Goal: Navigation & Orientation: Understand site structure

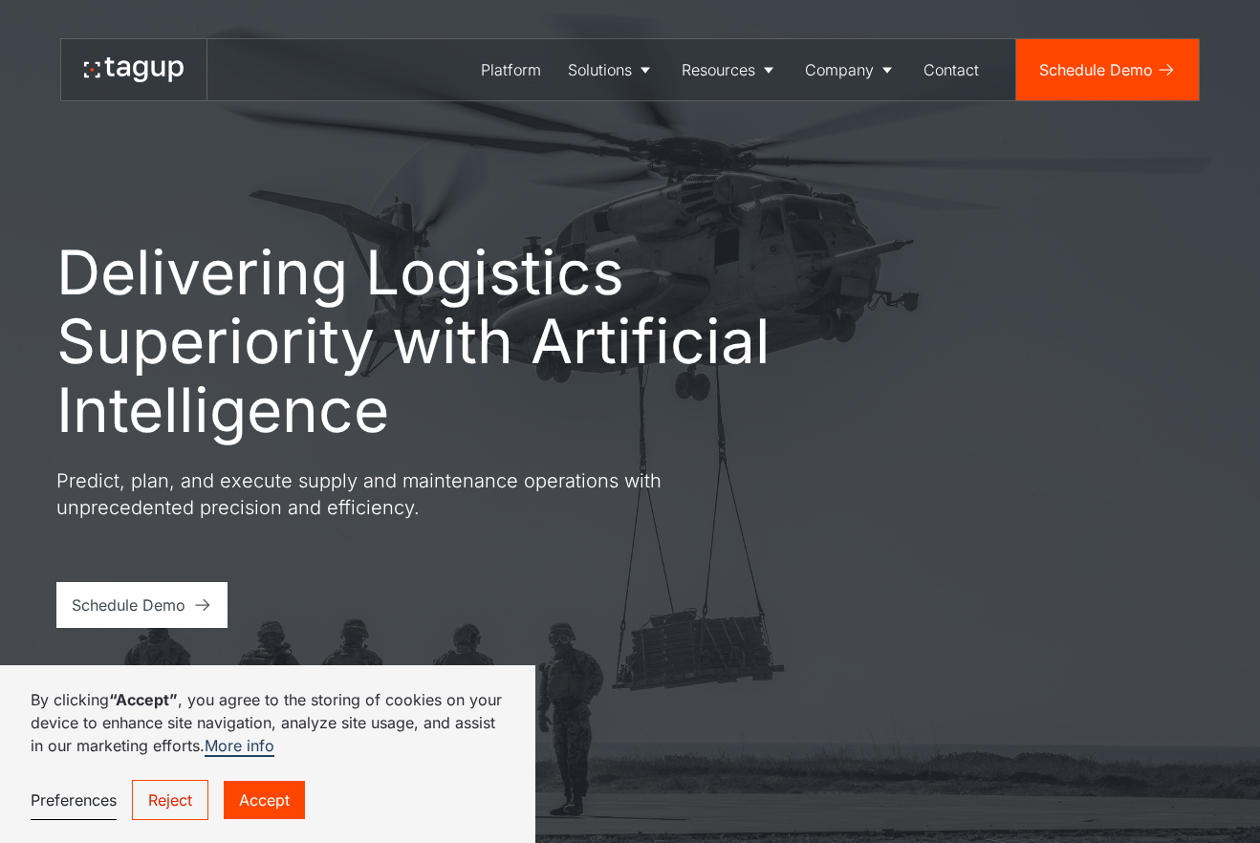
click at [186, 799] on link "Reject" at bounding box center [170, 800] width 76 height 40
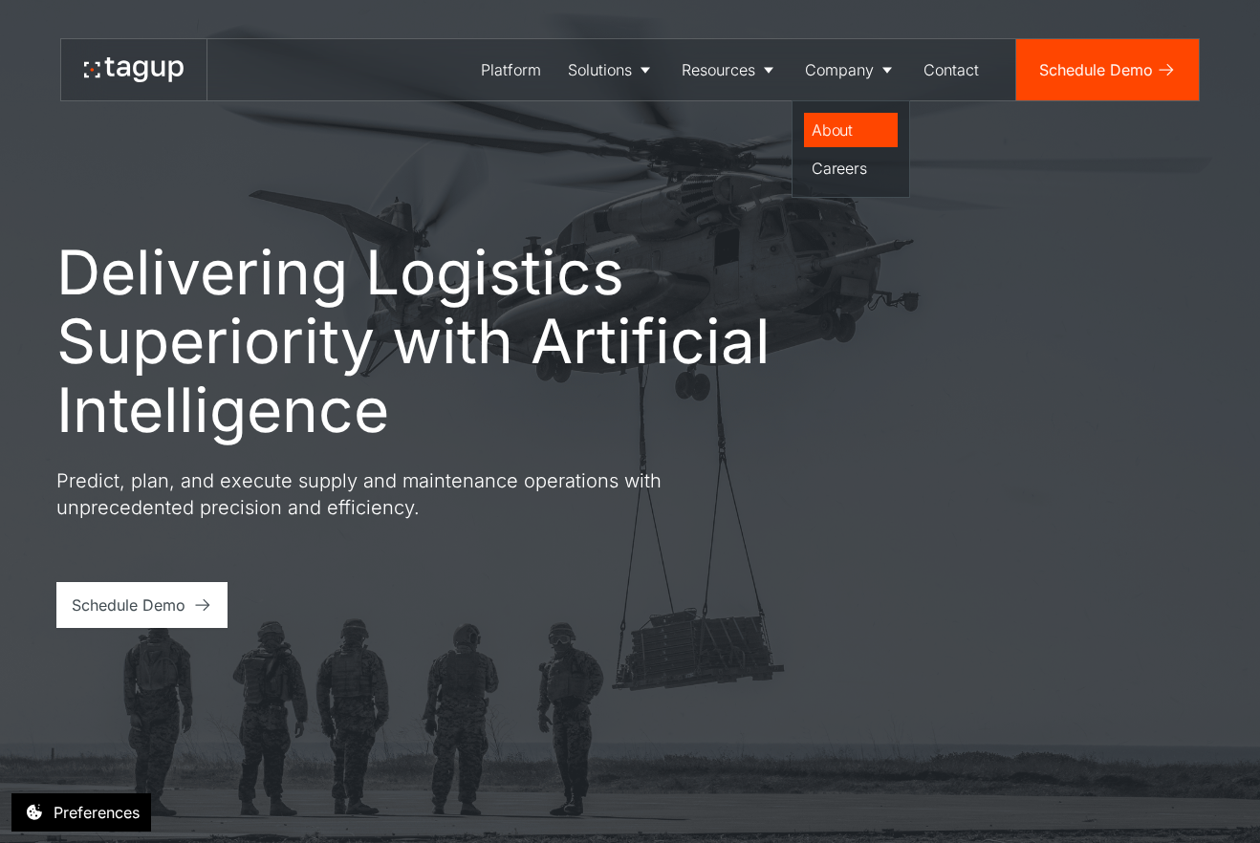
click at [829, 125] on div "About" at bounding box center [851, 130] width 78 height 23
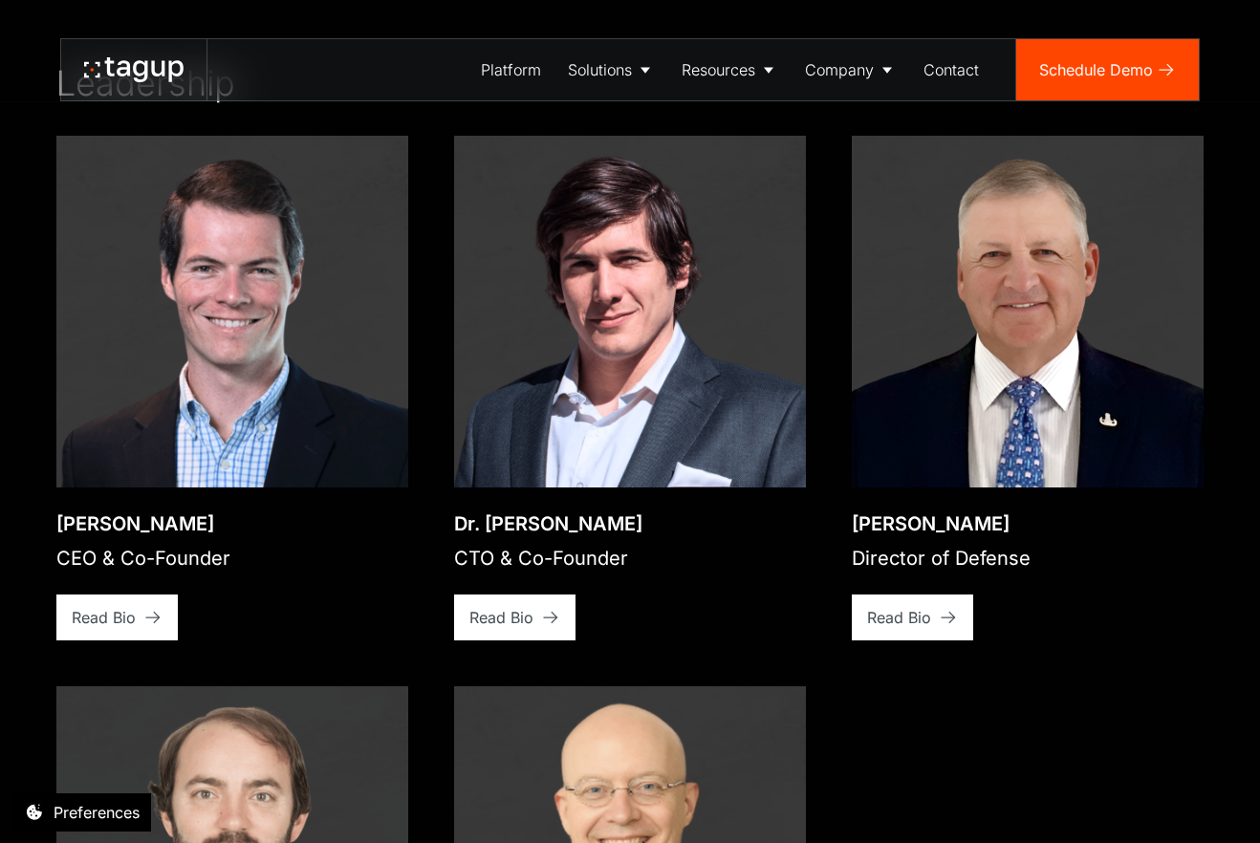
scroll to position [2822, 0]
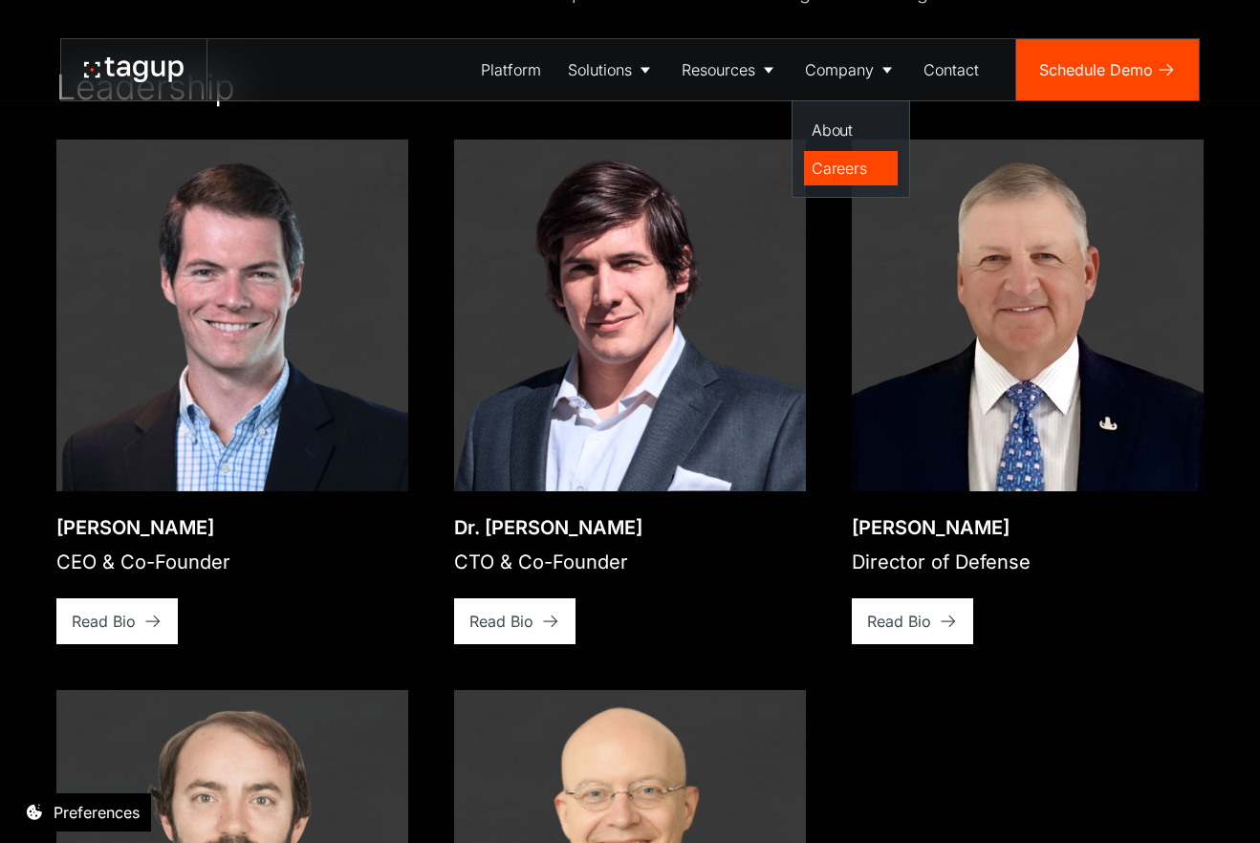
click at [844, 164] on div "Careers" at bounding box center [851, 168] width 78 height 23
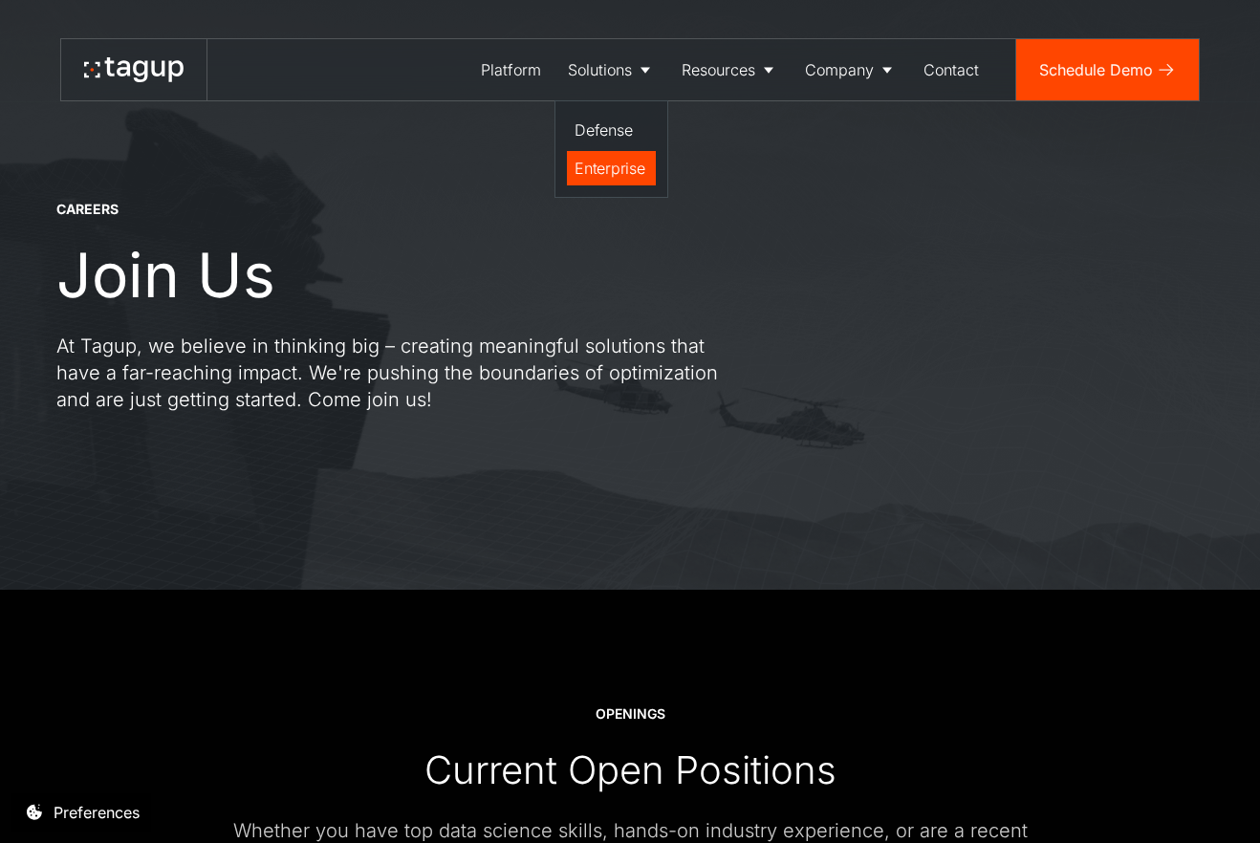
click at [610, 165] on div "Enterprise" at bounding box center [612, 168] width 74 height 23
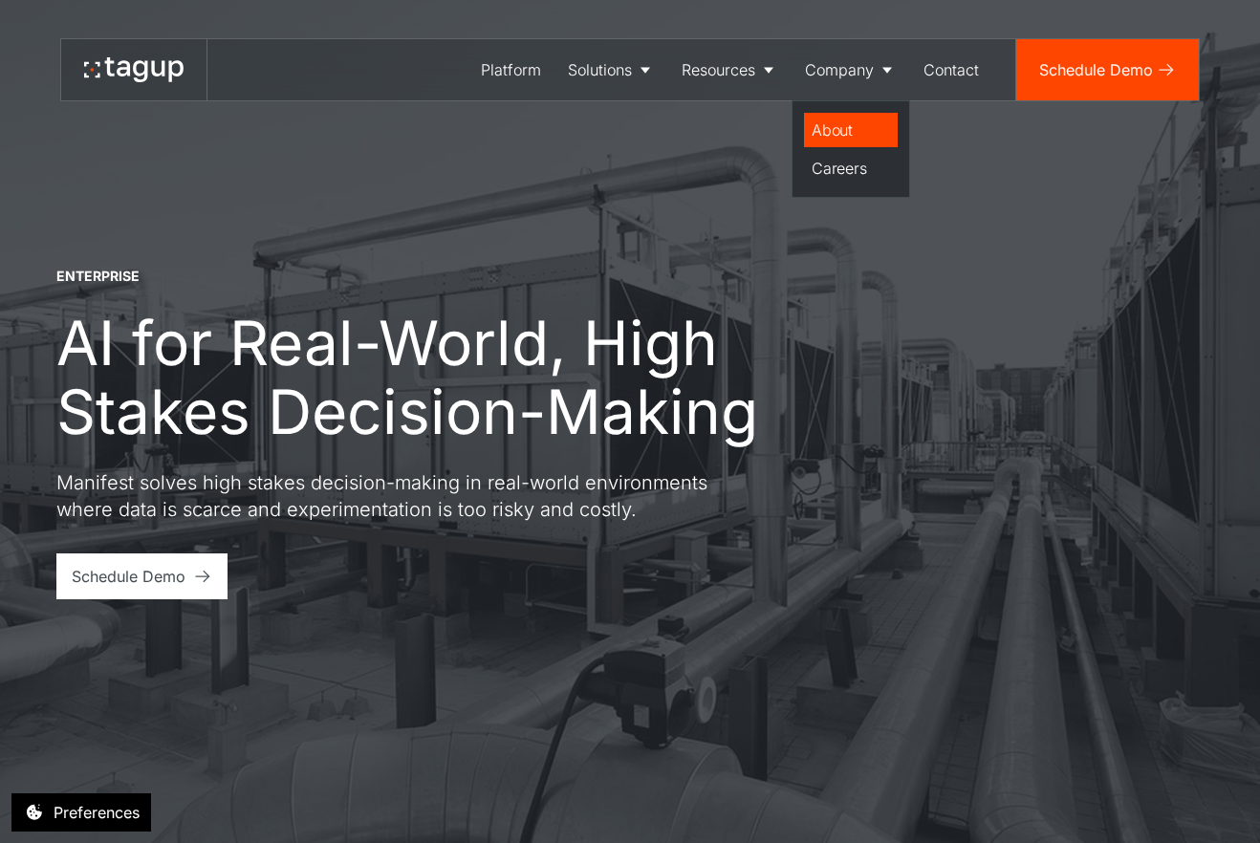
click at [832, 127] on div "About" at bounding box center [851, 130] width 78 height 23
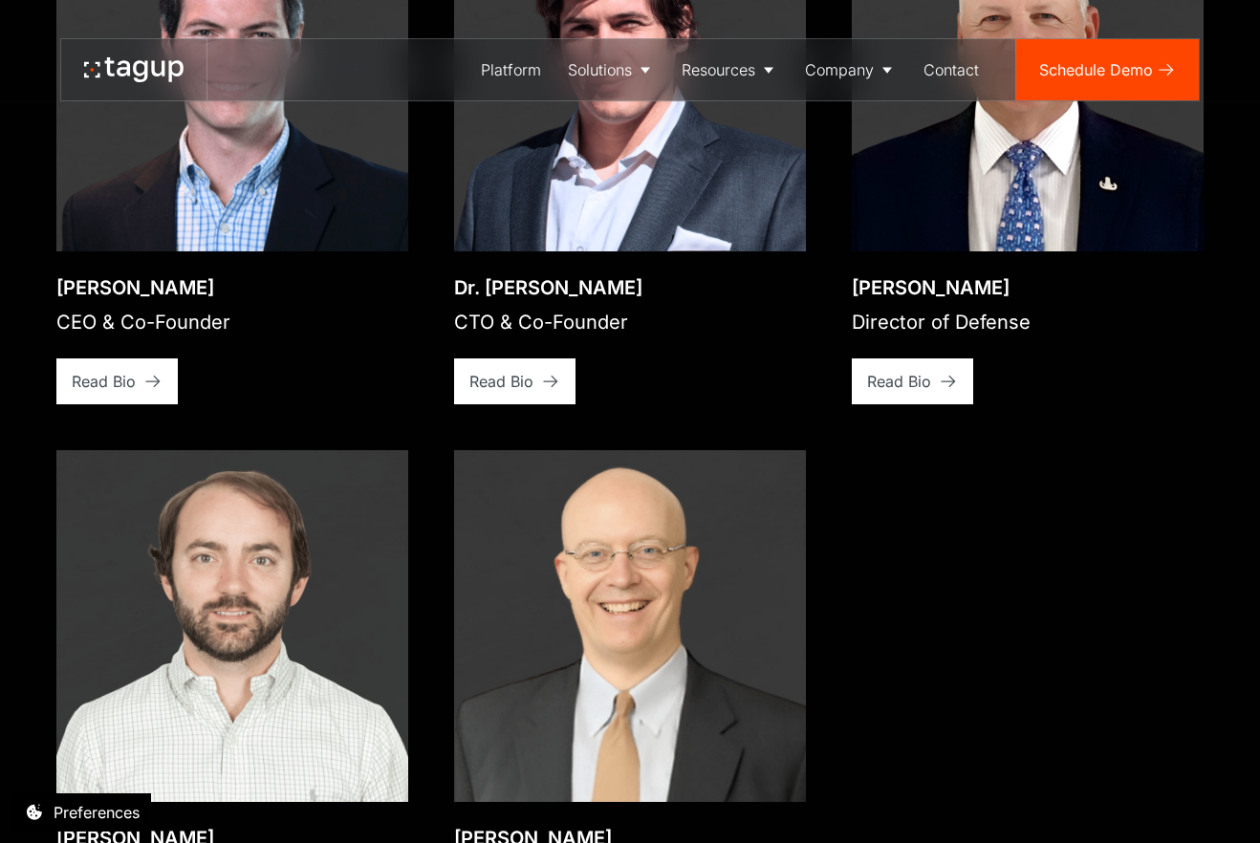
scroll to position [3132, 0]
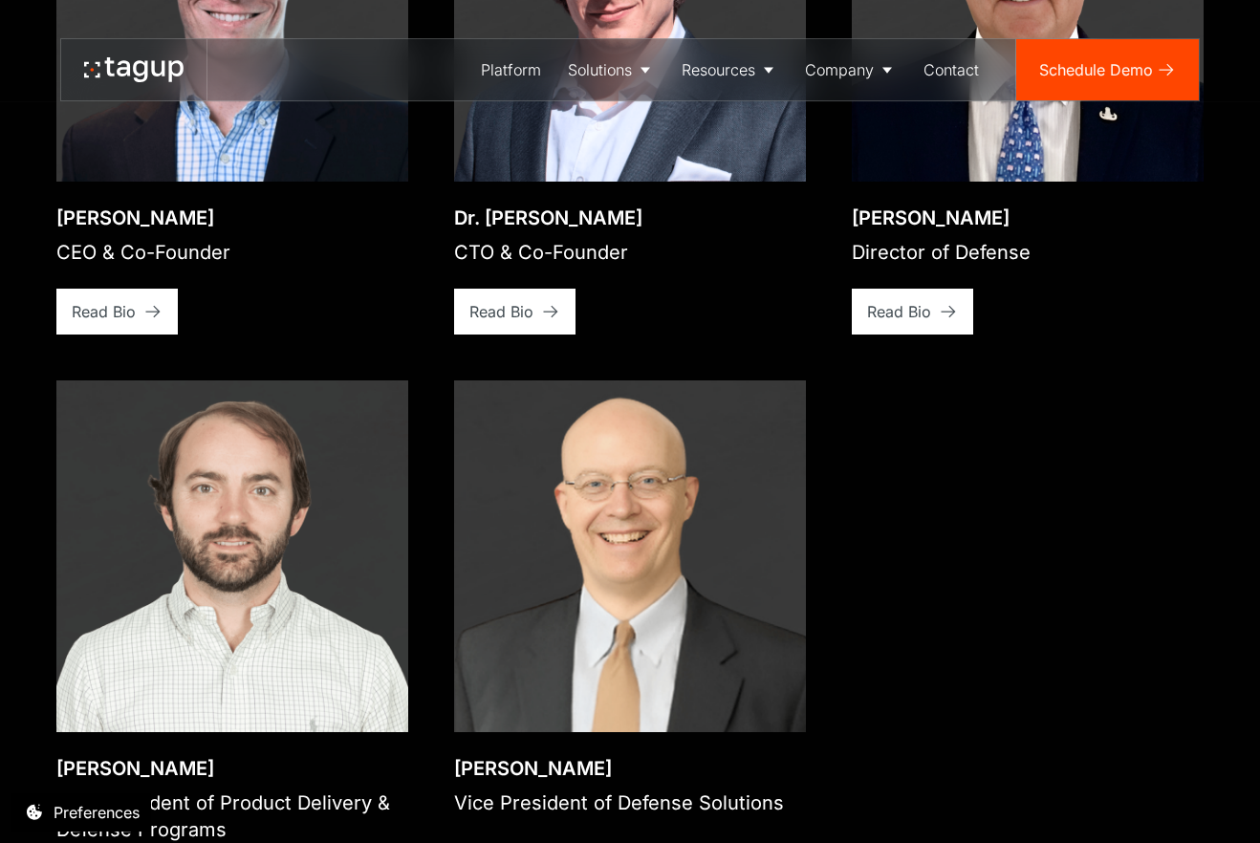
click at [587, 556] on img at bounding box center [630, 556] width 352 height 352
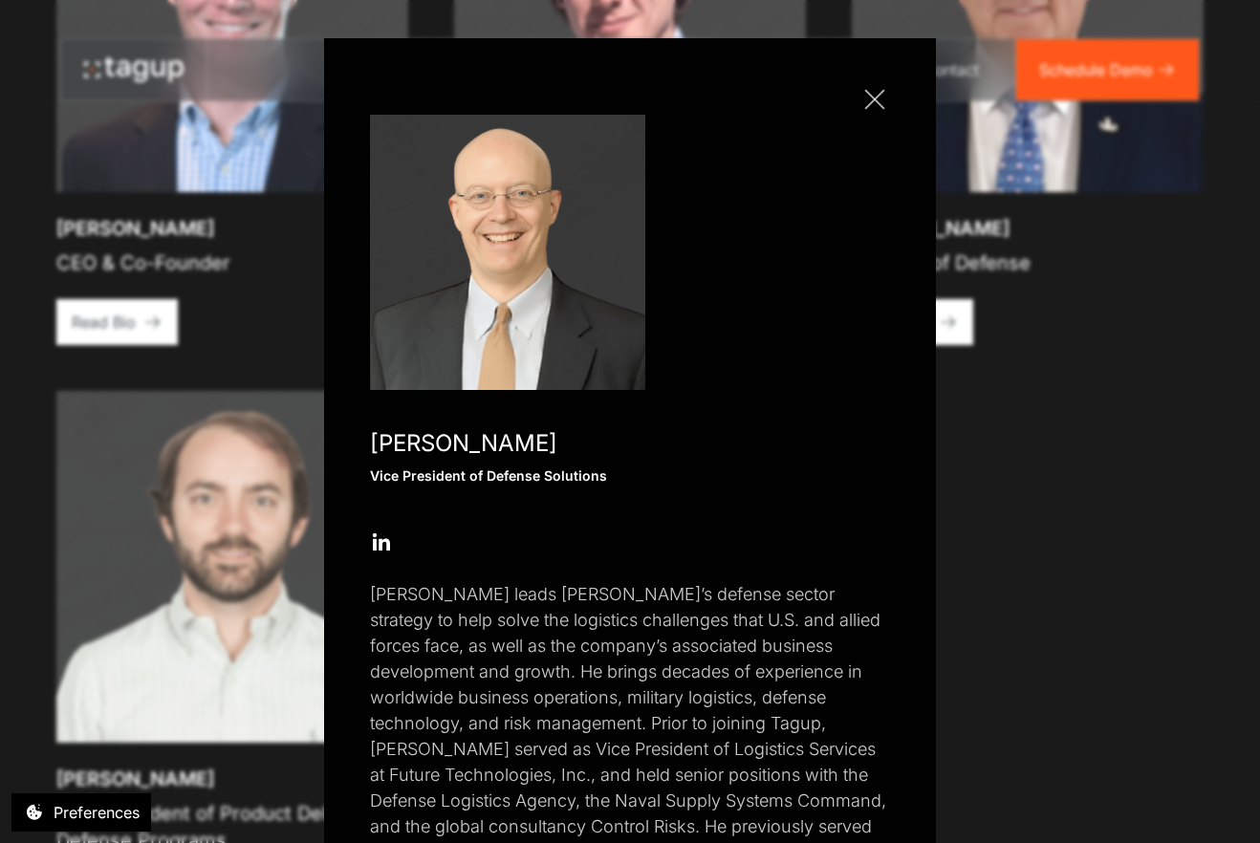
scroll to position [2467, 0]
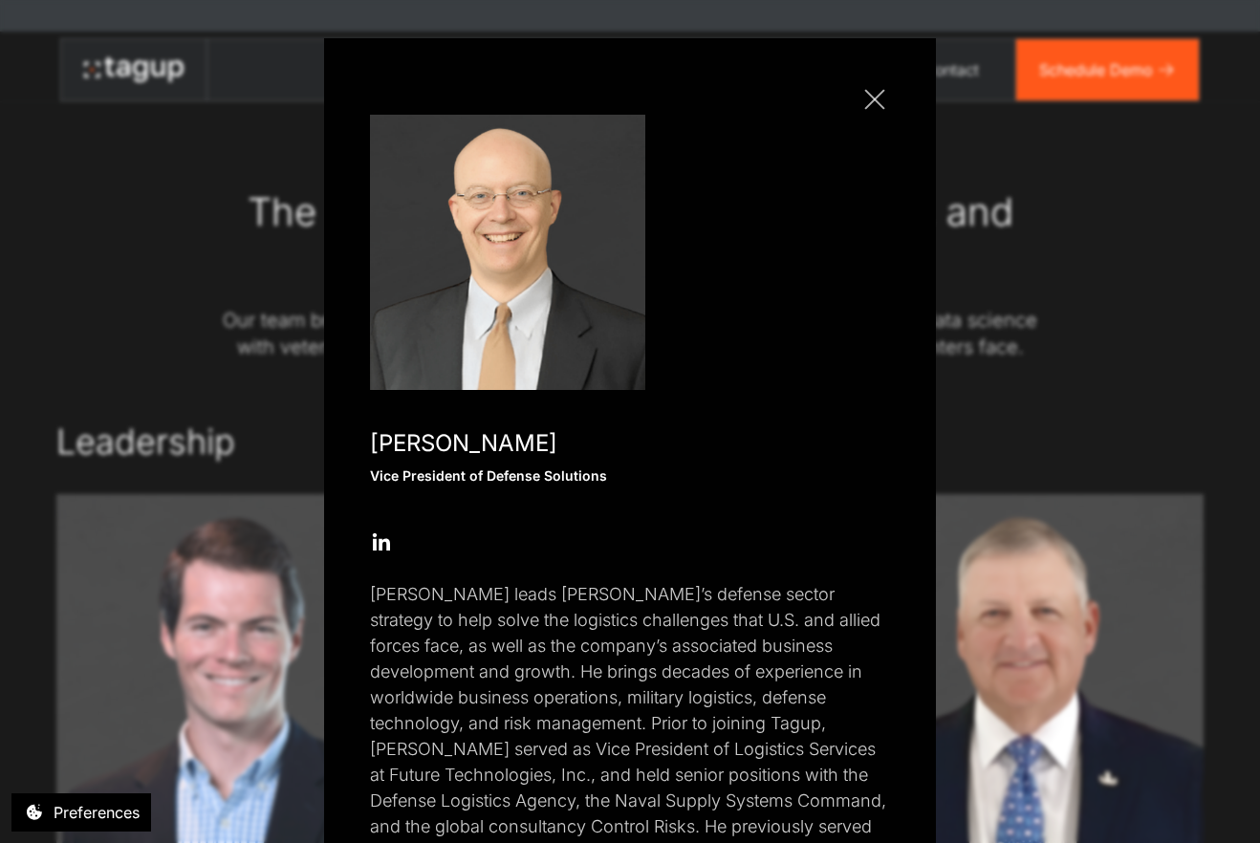
click at [860, 100] on link "Close popup" at bounding box center [874, 99] width 31 height 31
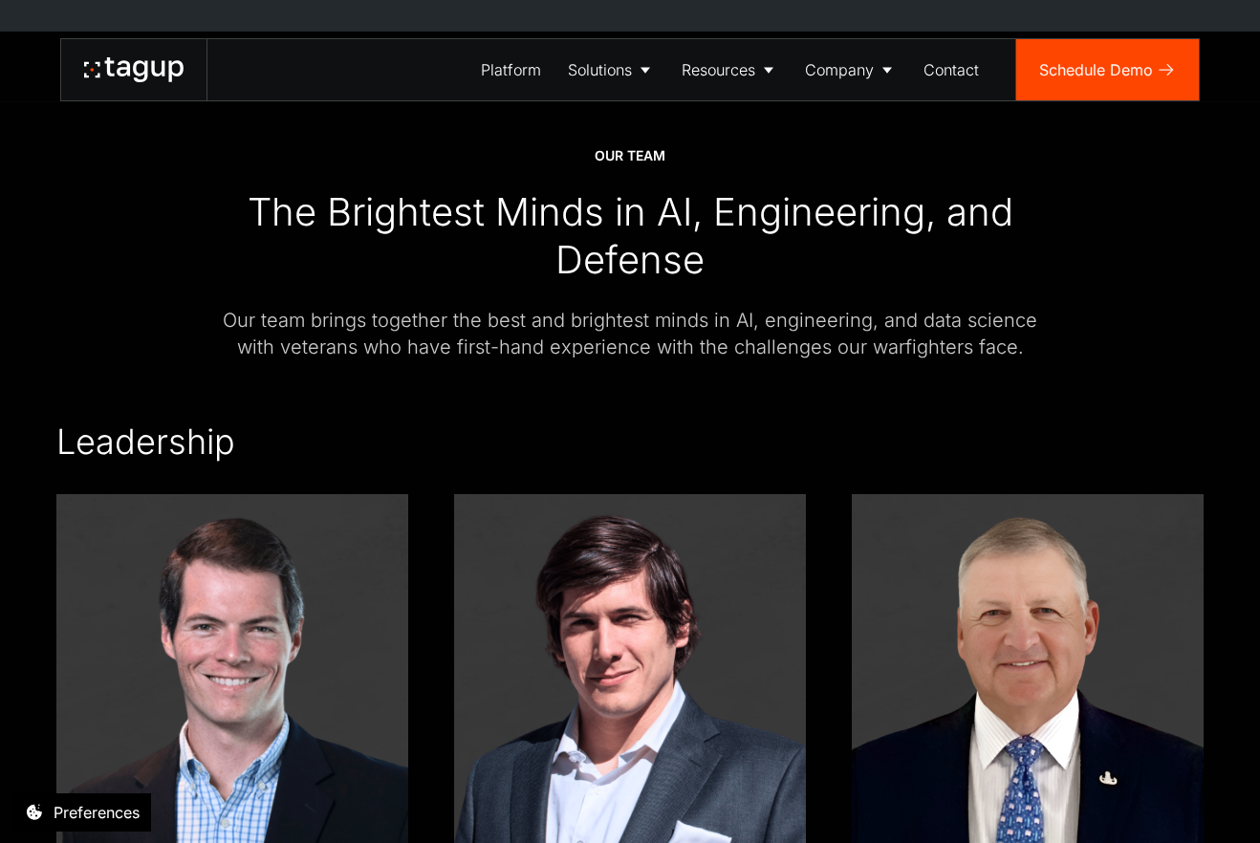
click at [974, 527] on img at bounding box center [1028, 670] width 352 height 352
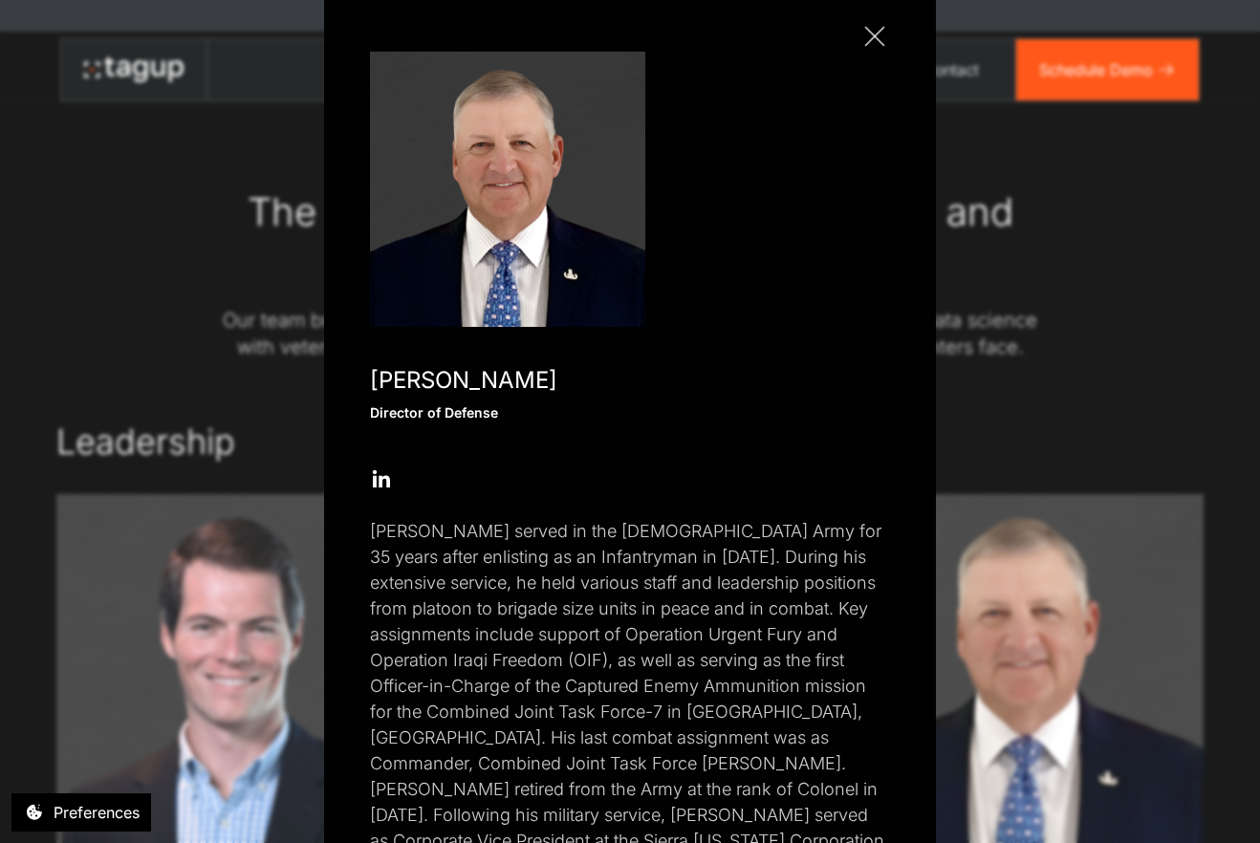
scroll to position [157, 0]
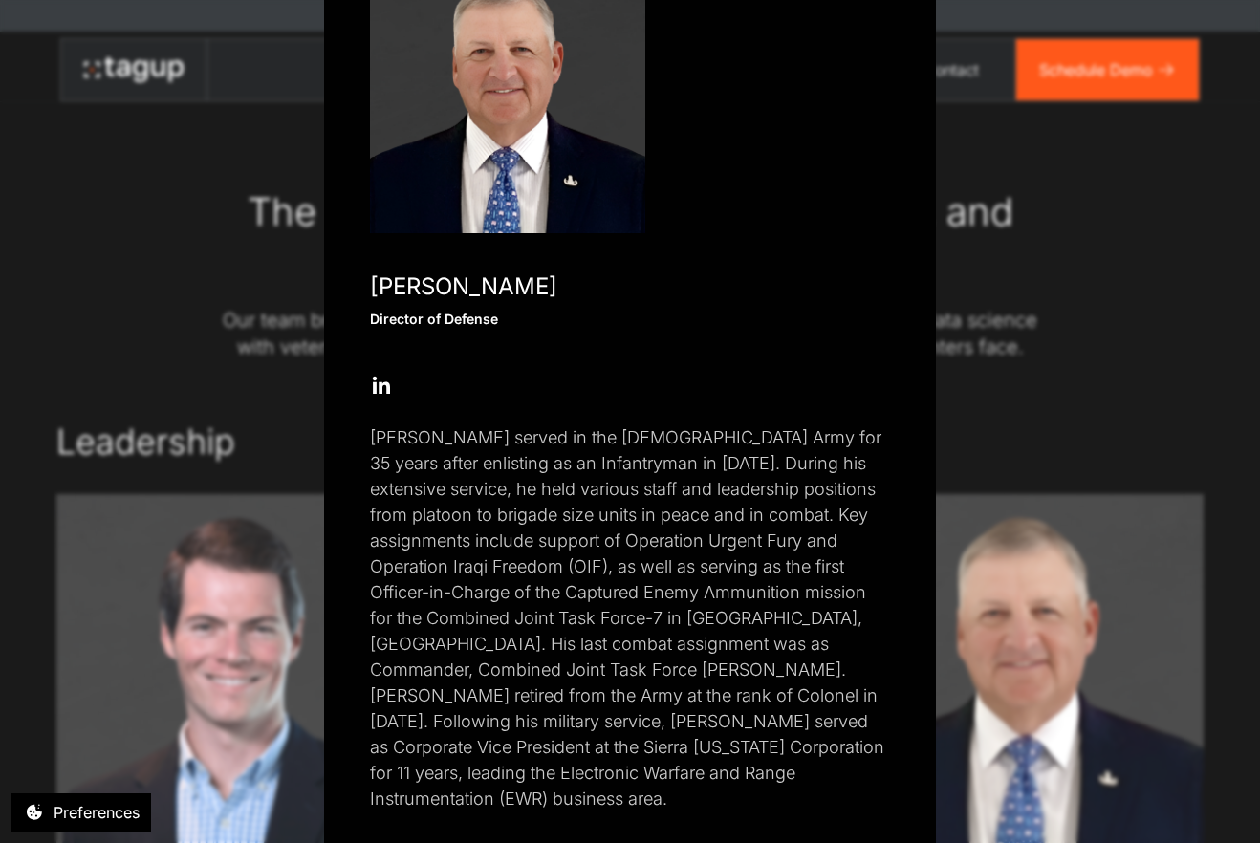
drag, startPoint x: 1051, startPoint y: 357, endPoint x: 1051, endPoint y: 394, distance: 37.3
click at [1051, 394] on div "Close popup [PERSON_NAME] Director of Defense Open Open Twitter profile Send Em…" at bounding box center [630, 421] width 1260 height 843
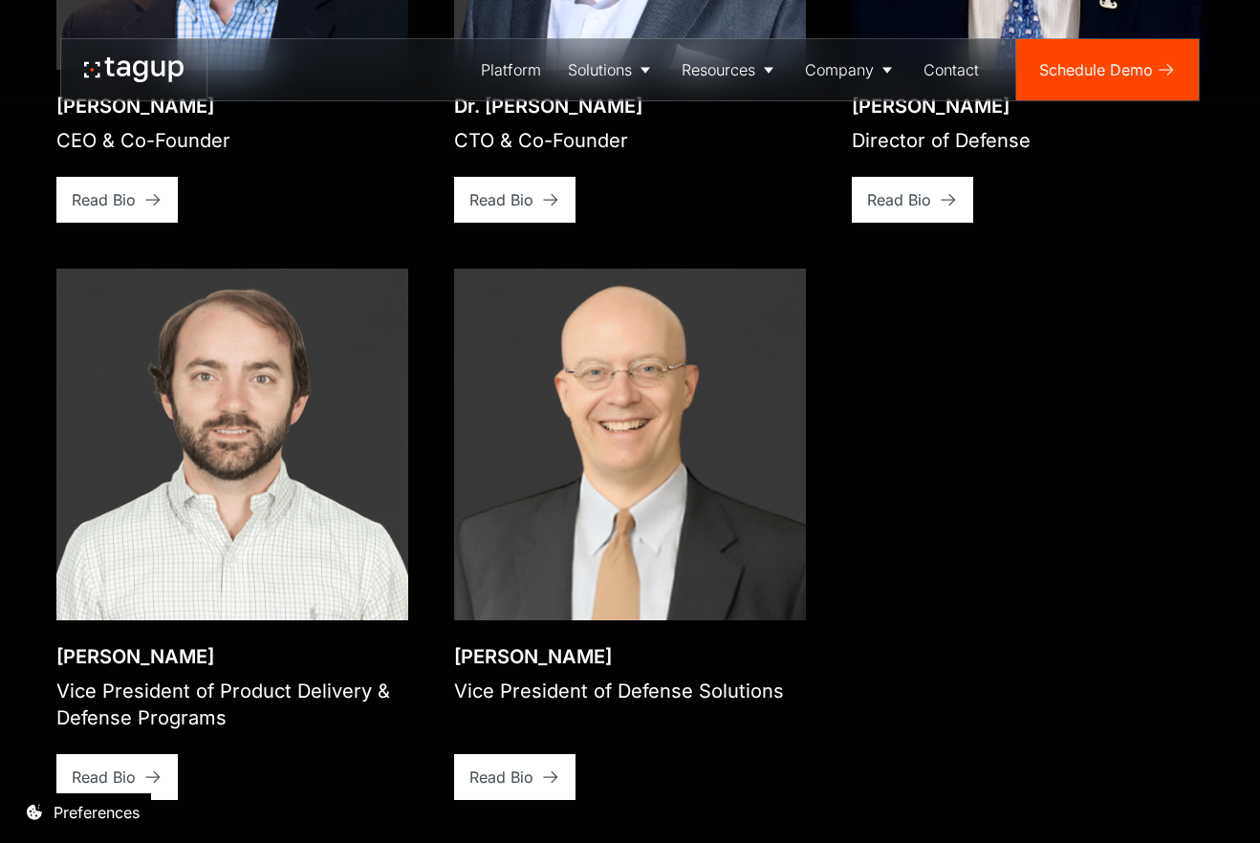
scroll to position [3241, 0]
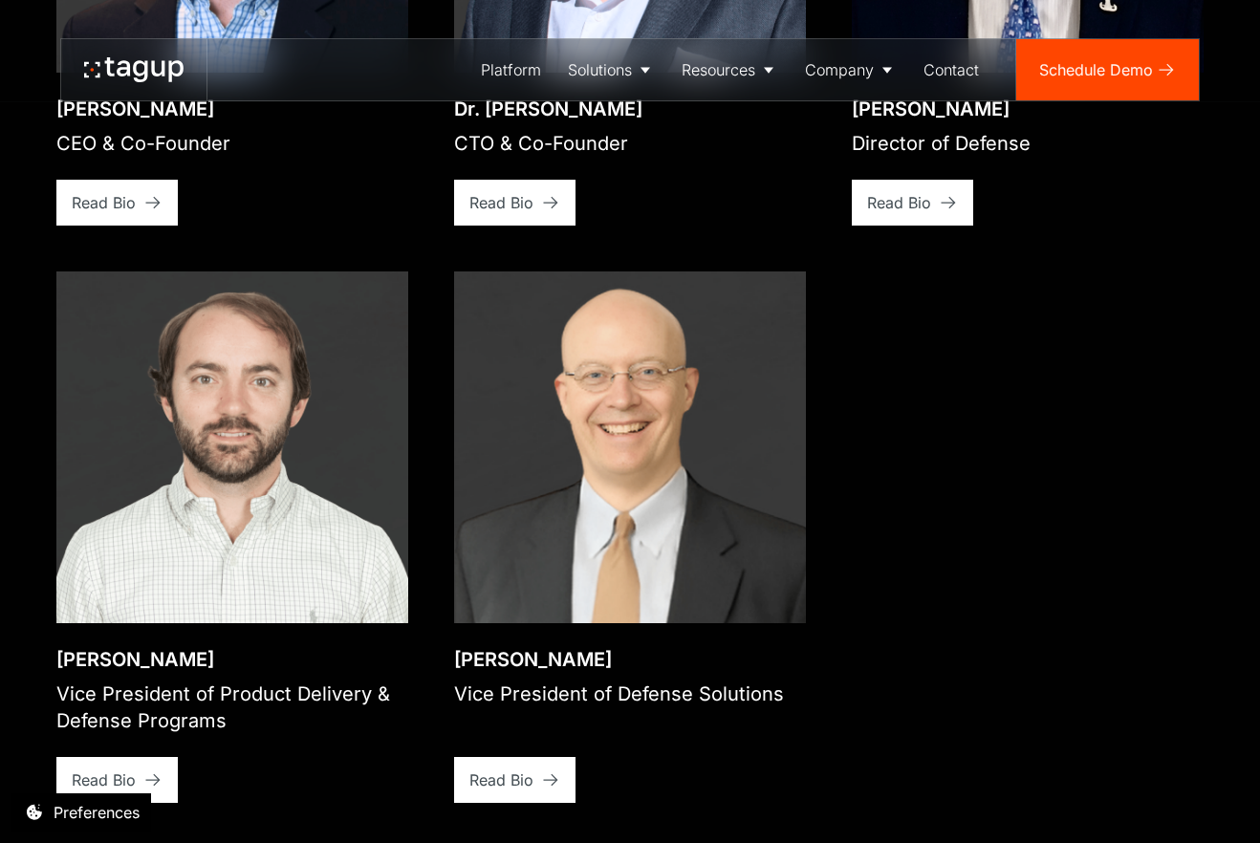
click at [303, 382] on img at bounding box center [232, 447] width 352 height 352
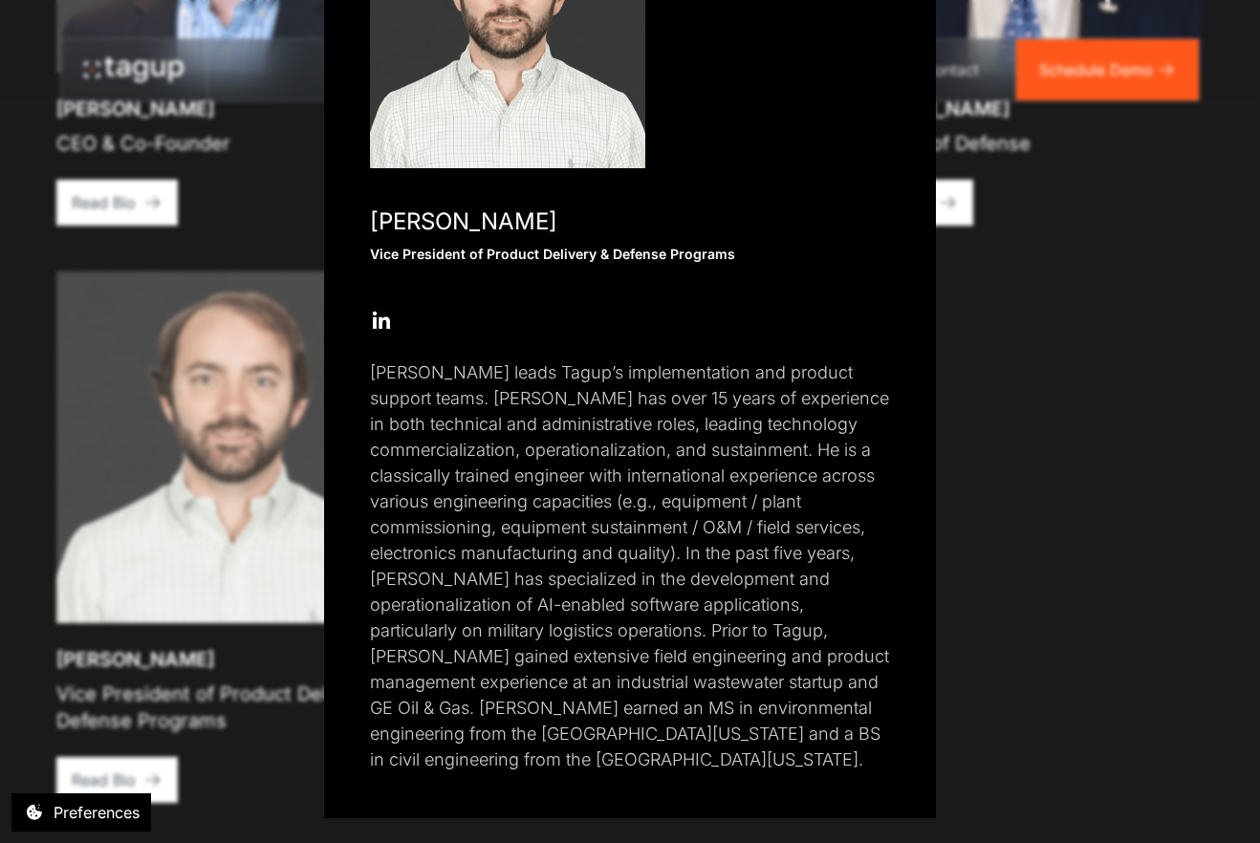
scroll to position [227, 0]
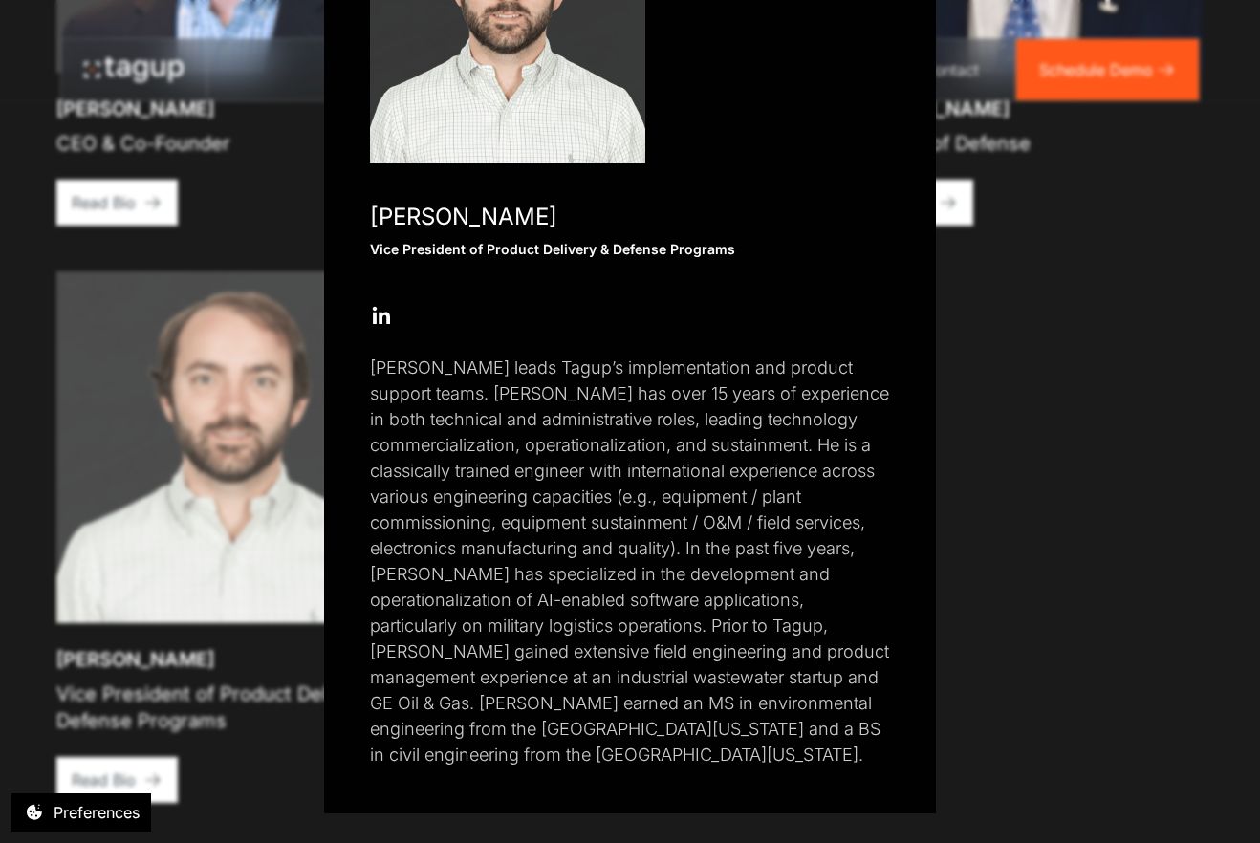
click at [1050, 285] on div "Close popup [PERSON_NAME] Vice President of Product Delivery & Defense Programs…" at bounding box center [630, 421] width 1260 height 843
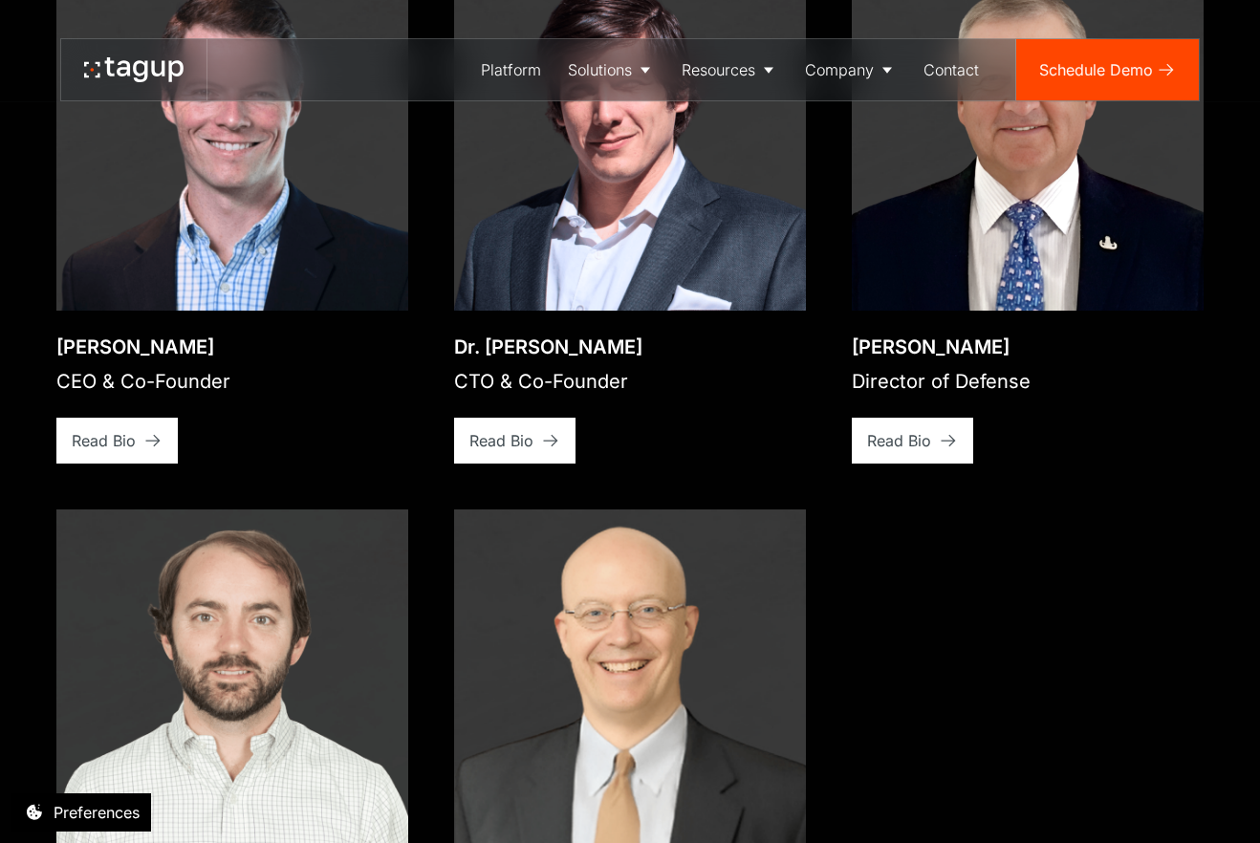
scroll to position [3028, 0]
